Goal: Task Accomplishment & Management: Manage account settings

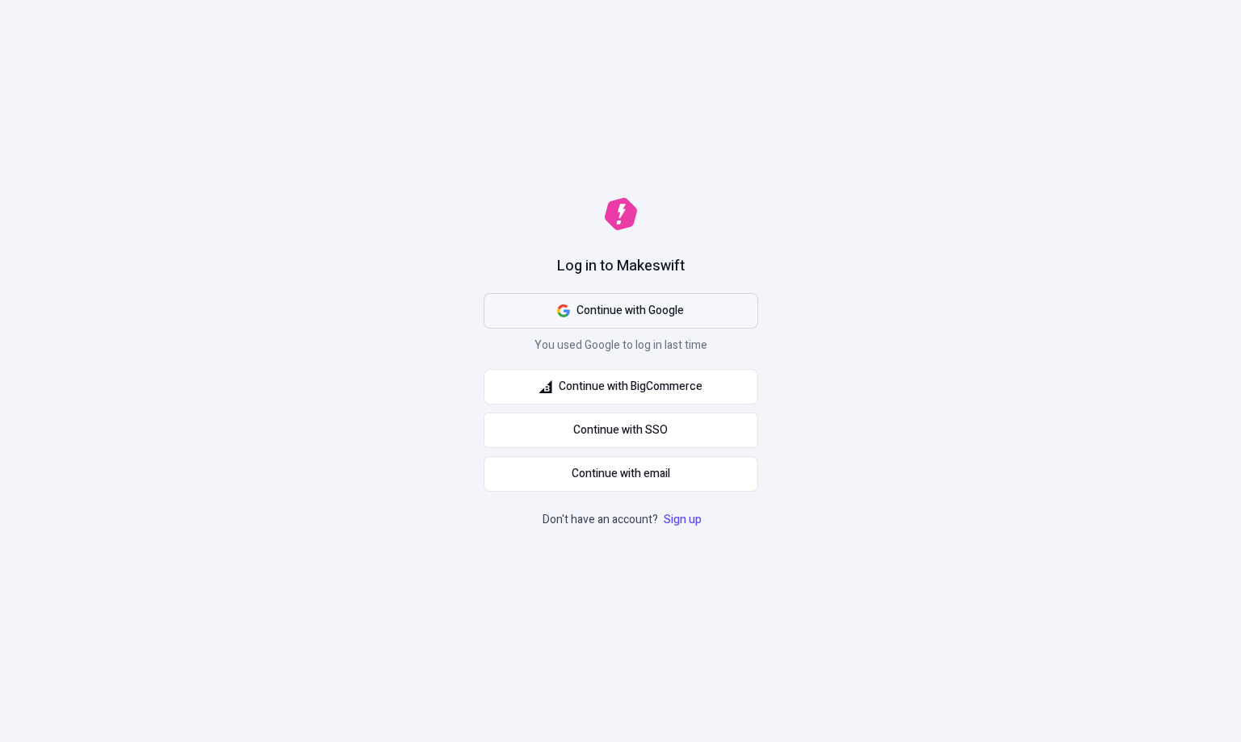
click at [585, 309] on span "Continue with Google" at bounding box center [630, 311] width 107 height 18
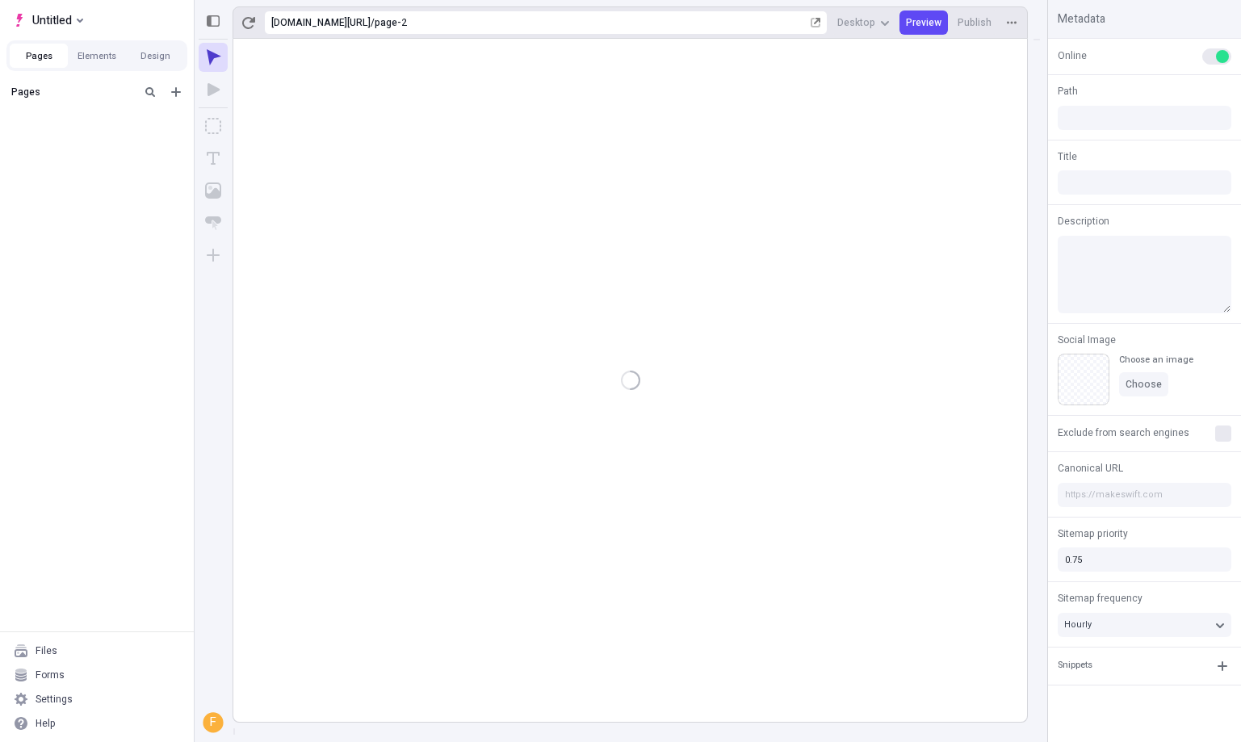
type input "/page-2"
click at [61, 705] on div "Settings" at bounding box center [54, 699] width 37 height 13
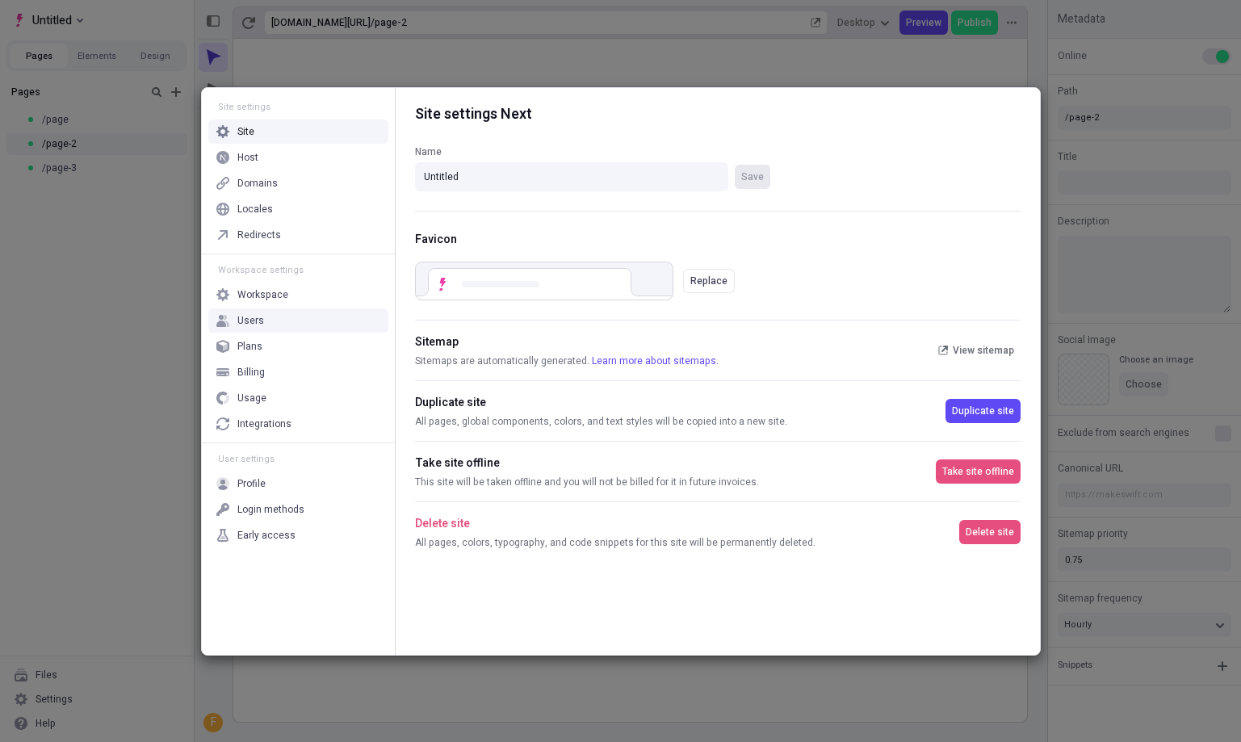
click at [270, 329] on div "Users" at bounding box center [298, 320] width 180 height 24
